Goal: Obtain resource: Download file/media

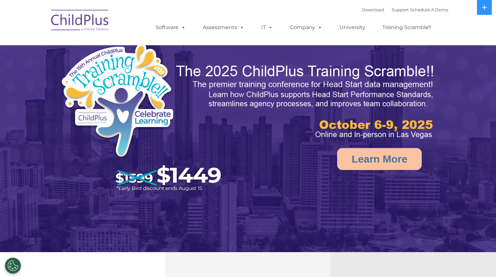
select select "MEDIUM"
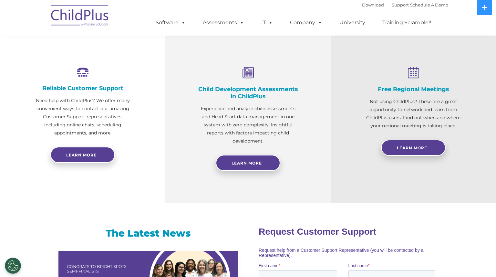
scroll to position [239, 0]
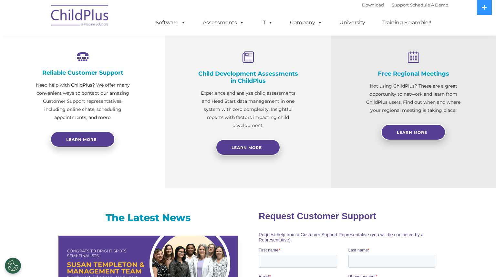
click at [80, 20] on img at bounding box center [80, 16] width 65 height 32
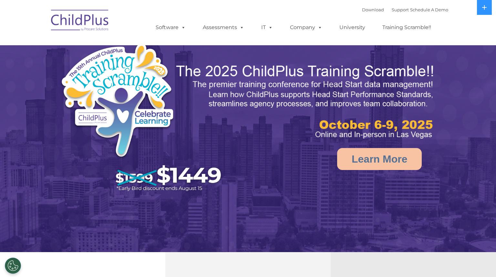
select select "MEDIUM"
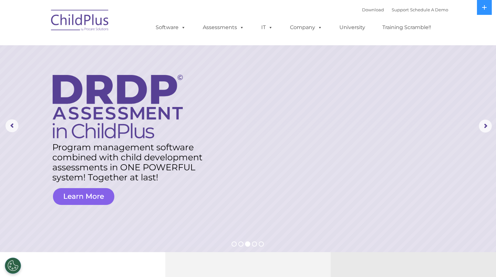
click at [91, 195] on link "Learn More" at bounding box center [83, 196] width 61 height 17
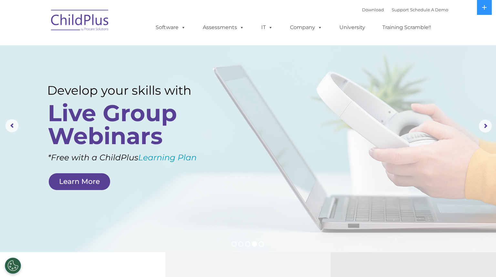
click at [82, 13] on img at bounding box center [80, 21] width 65 height 32
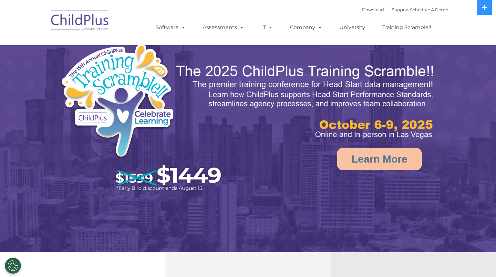
select select "MEDIUM"
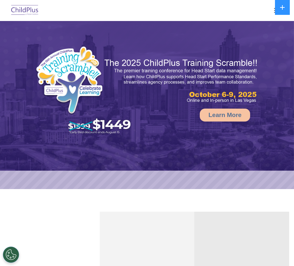
select select "MEDIUM"
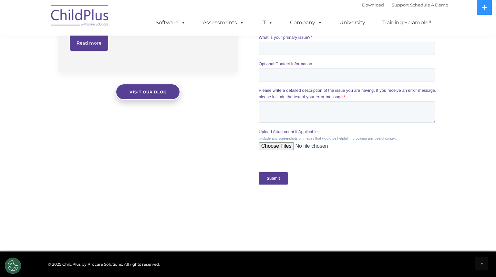
scroll to position [562, 0]
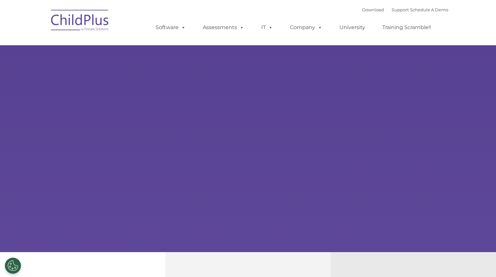
type input ""
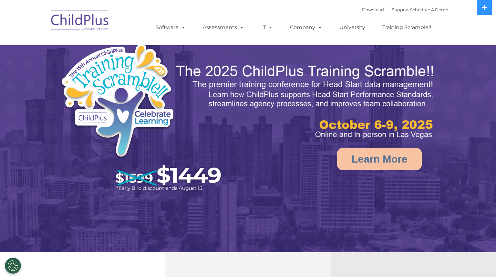
select select "MEDIUM"
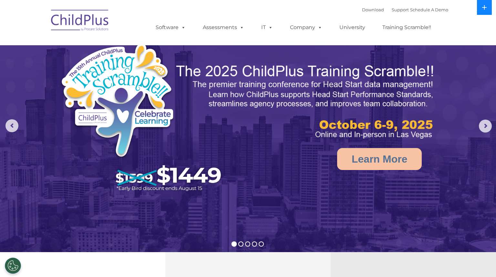
click at [481, 9] on button at bounding box center [484, 7] width 15 height 15
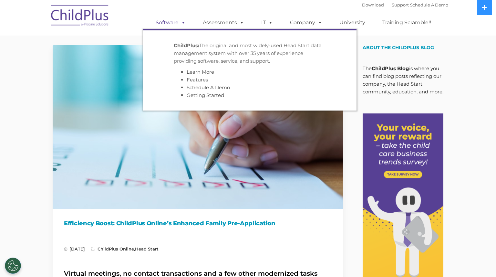
click at [181, 21] on span at bounding box center [182, 22] width 7 height 6
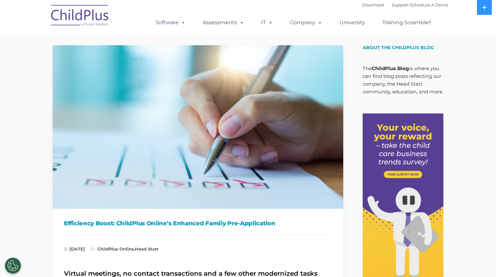
click at [181, 21] on span at bounding box center [182, 22] width 7 height 6
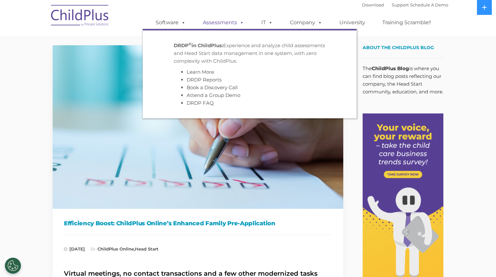
click at [241, 19] on span at bounding box center [240, 22] width 7 height 6
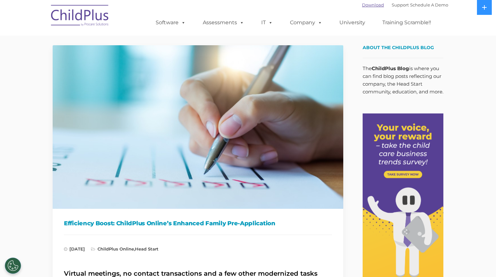
click at [294, 4] on link "Download" at bounding box center [373, 4] width 22 height 5
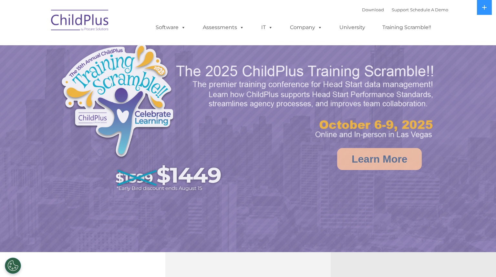
select select "MEDIUM"
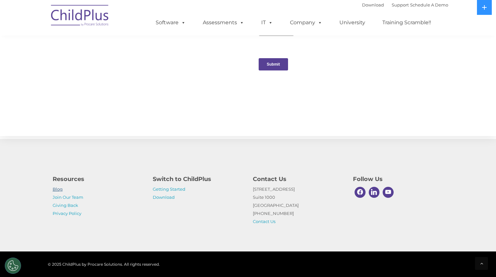
scroll to position [678, 0]
click at [58, 187] on link "Blog" at bounding box center [58, 188] width 10 height 5
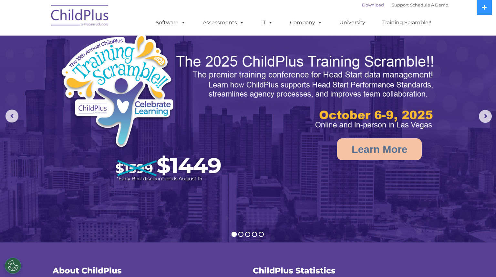
click at [362, 5] on link "Download" at bounding box center [373, 4] width 22 height 5
